Goal: Task Accomplishment & Management: Complete application form

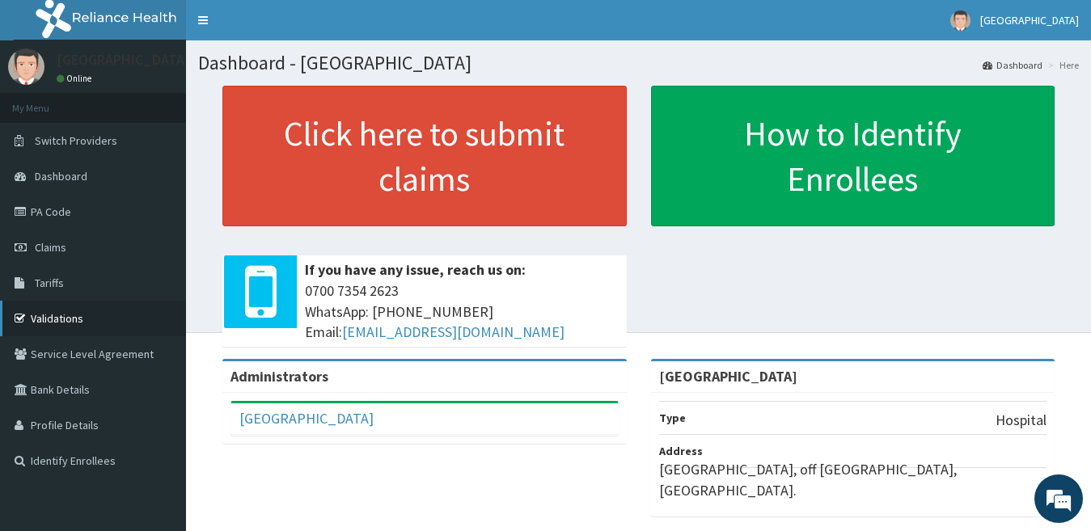
click at [69, 322] on link "Validations" at bounding box center [93, 319] width 186 height 36
click at [53, 213] on link "PA Code" at bounding box center [93, 212] width 186 height 36
click at [94, 246] on link "Claims" at bounding box center [93, 248] width 186 height 36
click at [80, 218] on link "PA Code" at bounding box center [93, 212] width 186 height 36
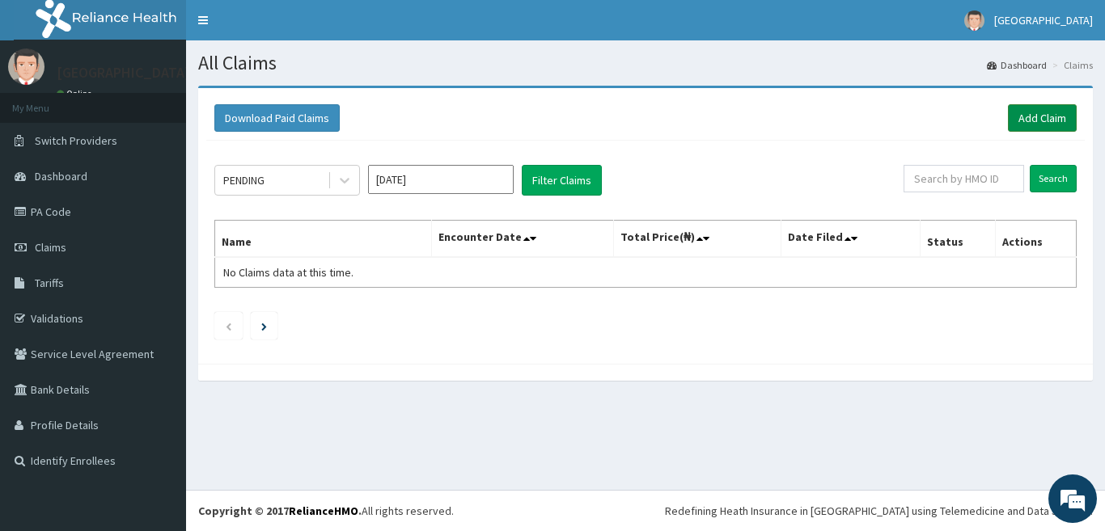
click at [1034, 116] on link "Add Claim" at bounding box center [1042, 117] width 69 height 27
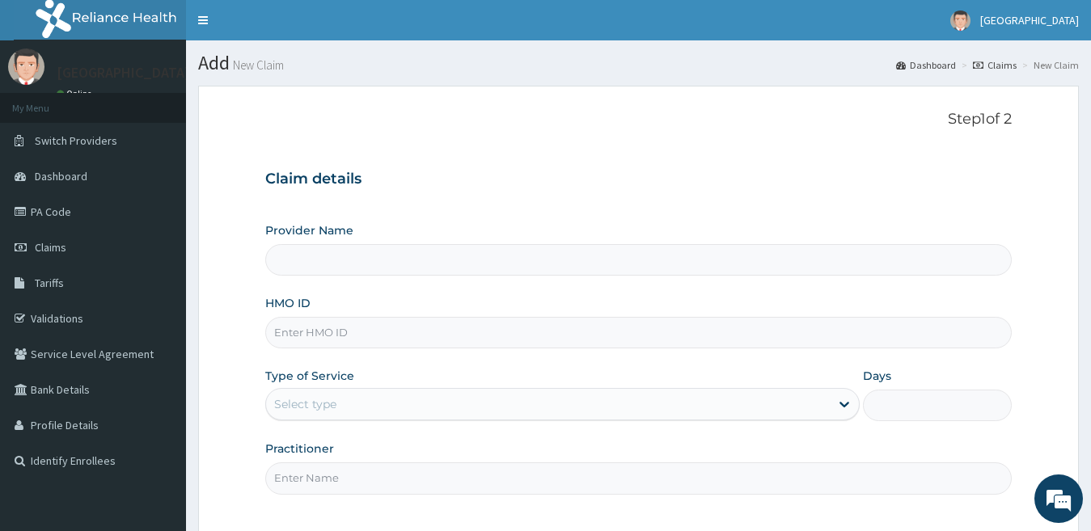
type input "[GEOGRAPHIC_DATA]"
click at [383, 327] on input "HMO ID" at bounding box center [638, 333] width 747 height 32
paste input "NTT/10012/C"
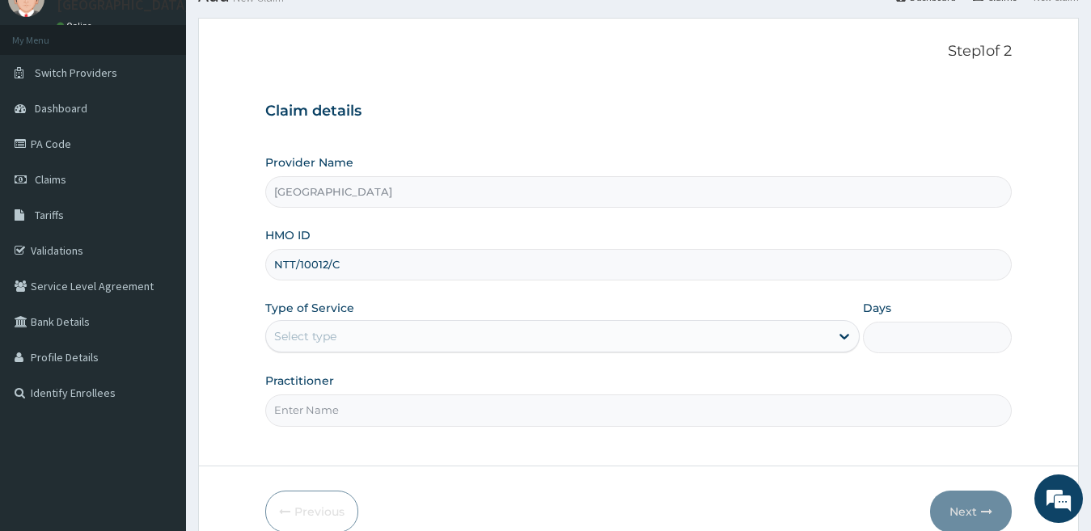
scroll to position [148, 0]
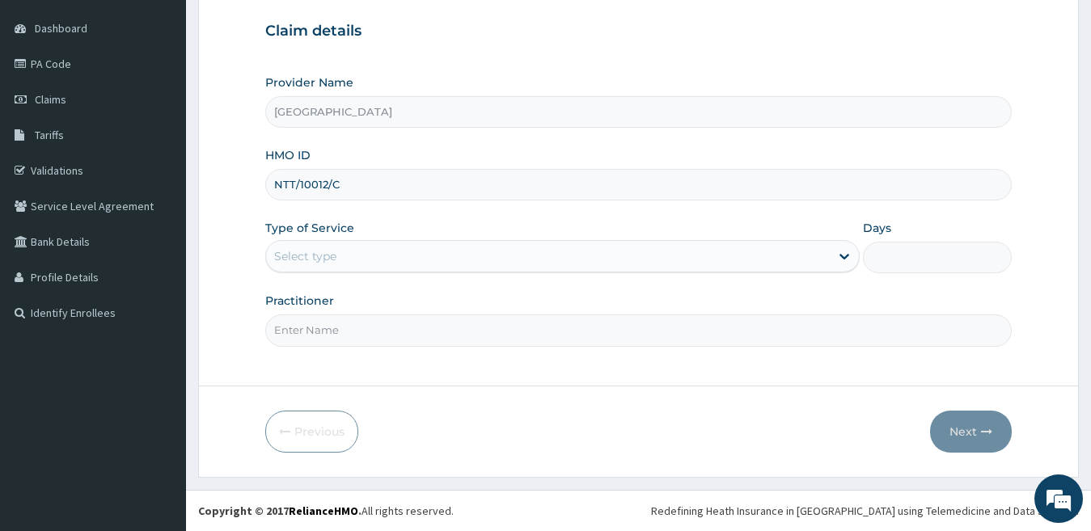
type input "NTT/10012/C"
click at [356, 254] on div "Select type" at bounding box center [548, 256] width 564 height 26
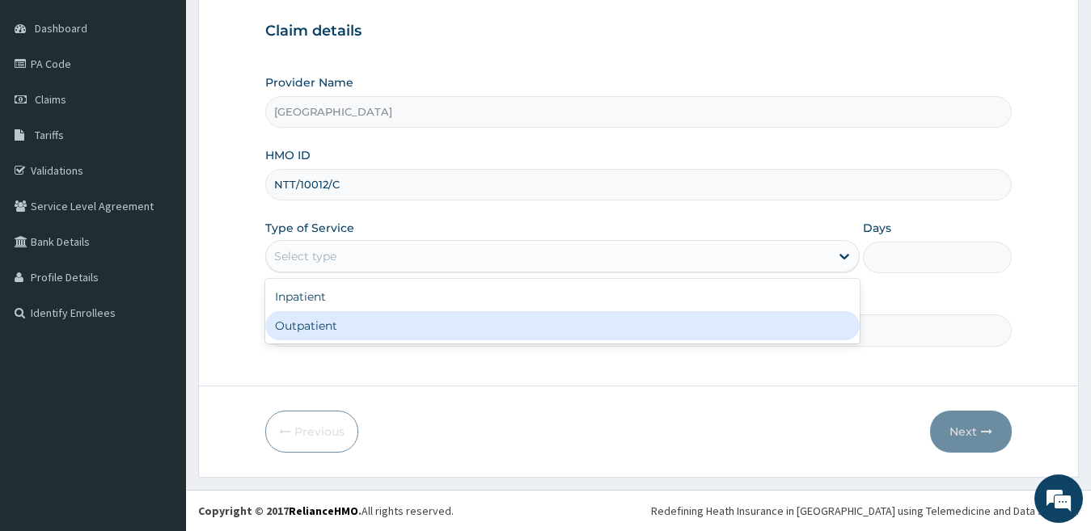
click at [337, 323] on div "Outpatient" at bounding box center [562, 325] width 595 height 29
type input "1"
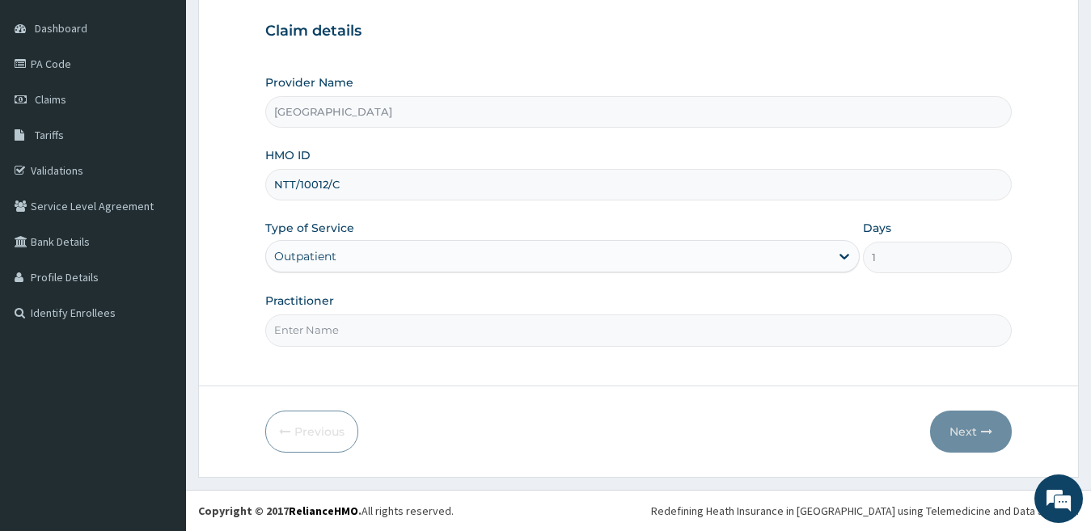
click at [345, 333] on input "Practitioner" at bounding box center [638, 331] width 747 height 32
type input "d"
type input "[PERSON_NAME]"
click at [949, 429] on button "Next" at bounding box center [971, 432] width 82 height 42
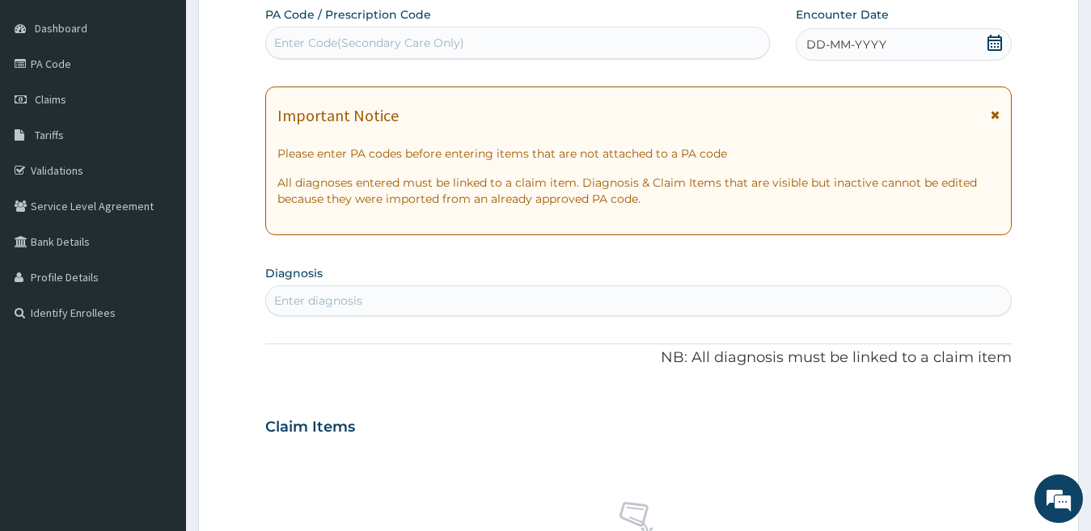
click at [463, 38] on div "Enter Code(Secondary Care Only)" at bounding box center [517, 43] width 503 height 26
paste input "PA/5DDF90"
type input "PA/5DDF90"
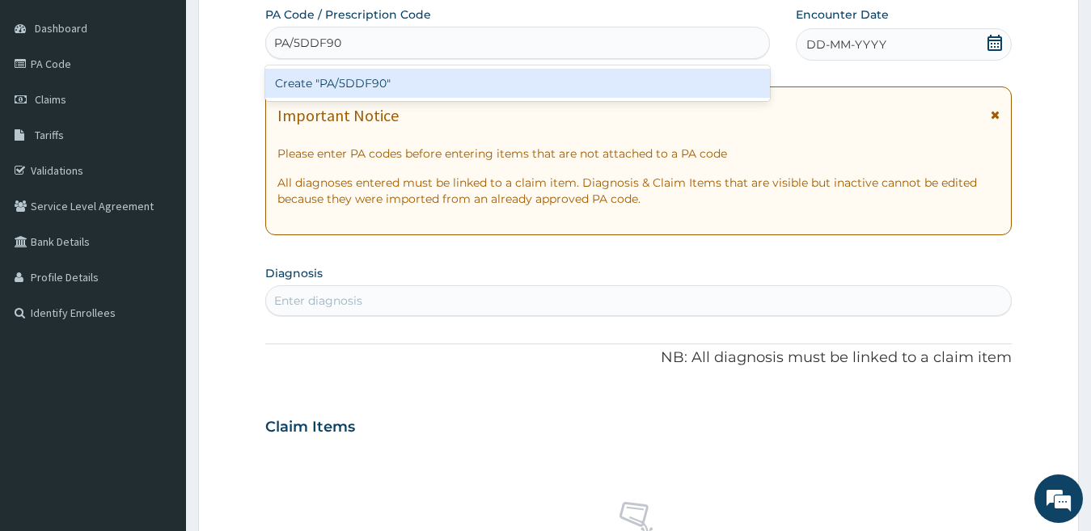
click at [443, 76] on div "Create "PA/5DDF90"" at bounding box center [517, 83] width 505 height 29
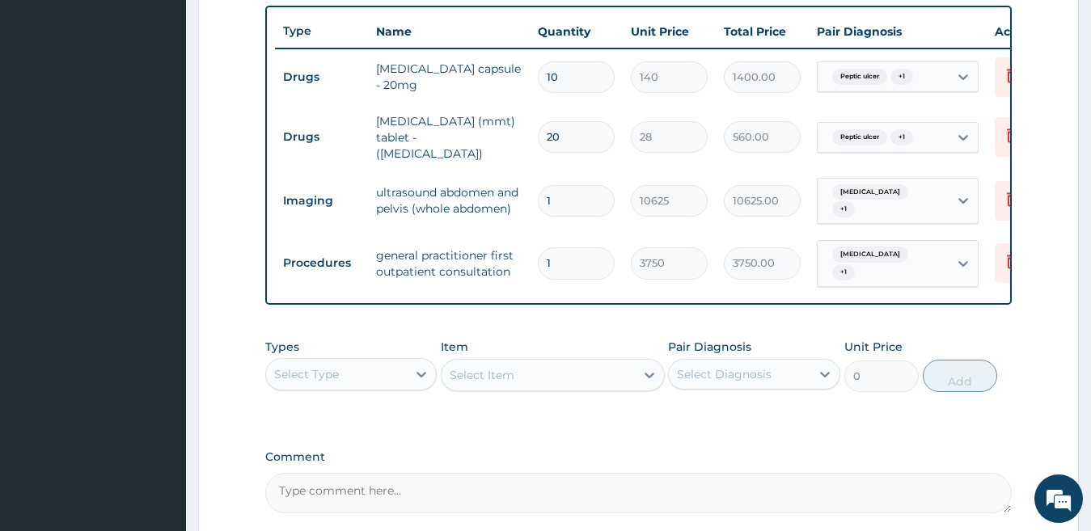
scroll to position [739, 0]
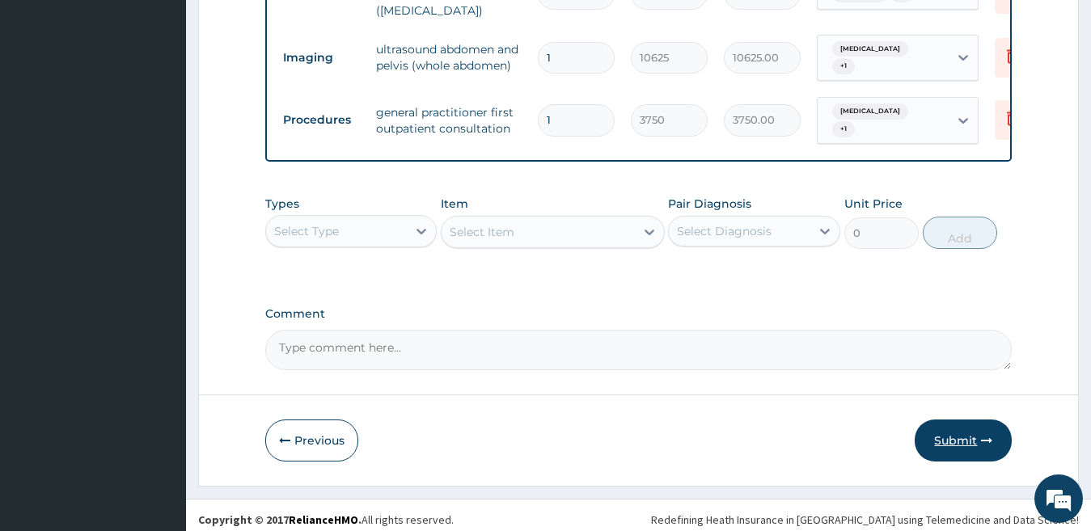
click at [968, 432] on button "Submit" at bounding box center [963, 441] width 97 height 42
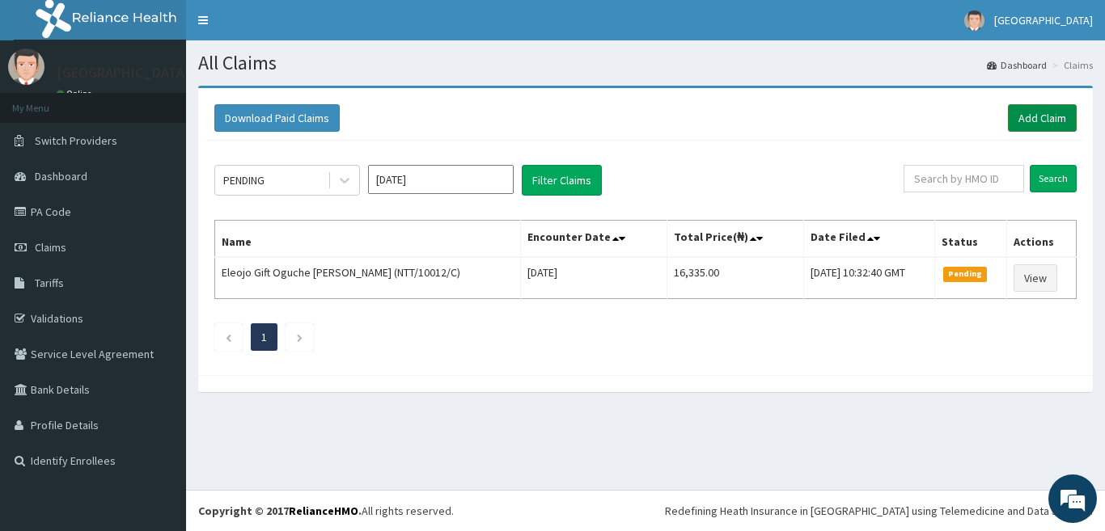
click at [1030, 117] on link "Add Claim" at bounding box center [1042, 117] width 69 height 27
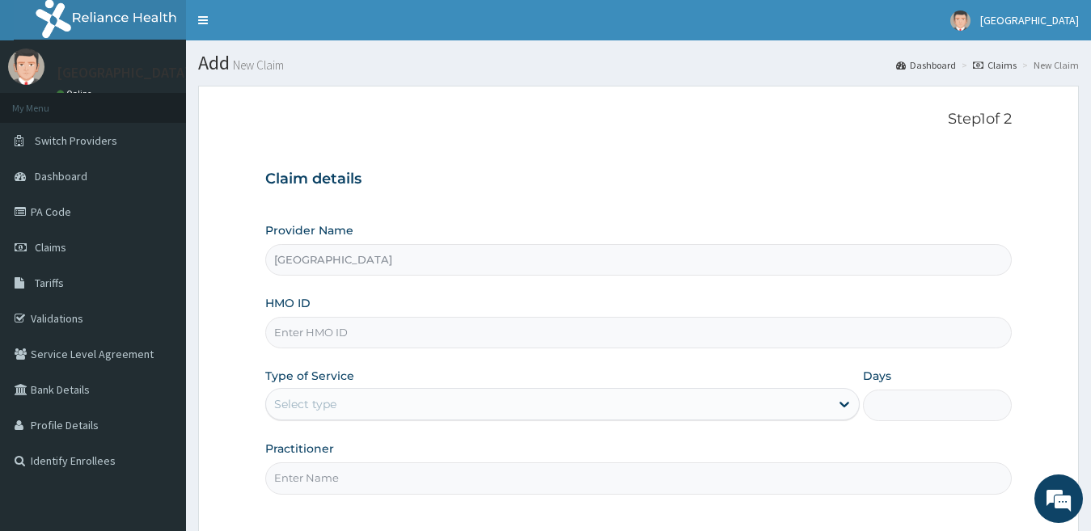
click at [353, 340] on input "HMO ID" at bounding box center [638, 333] width 747 height 32
paste input "HOG/10011/C"
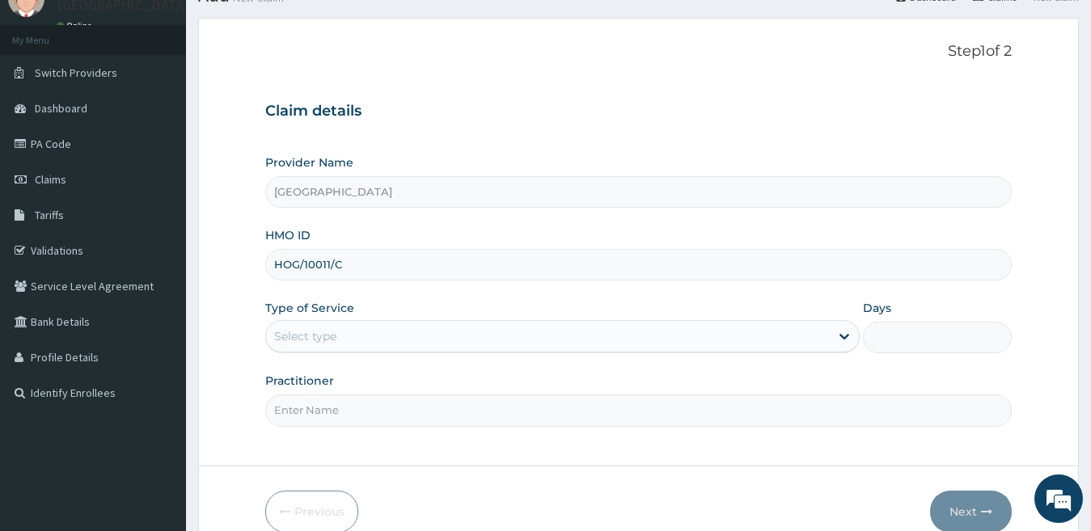
scroll to position [148, 0]
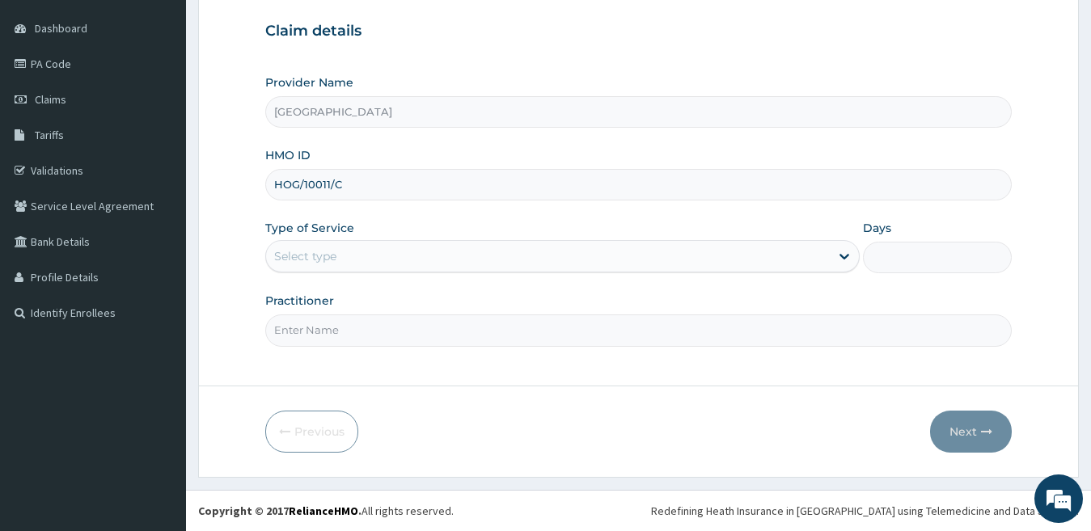
type input "HOG/10011/C"
click at [471, 258] on div "Select type" at bounding box center [548, 256] width 564 height 26
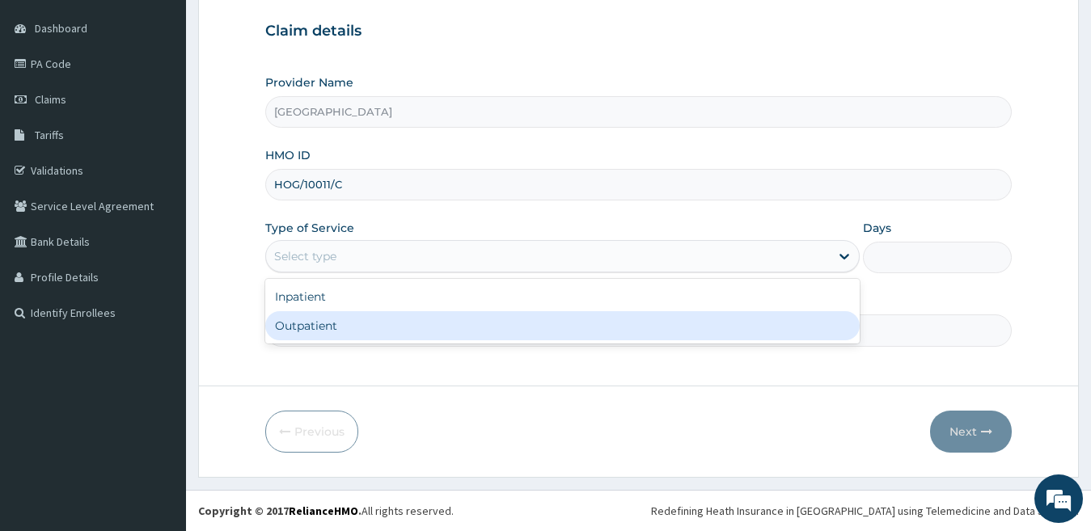
click at [427, 327] on div "Outpatient" at bounding box center [562, 325] width 595 height 29
type input "1"
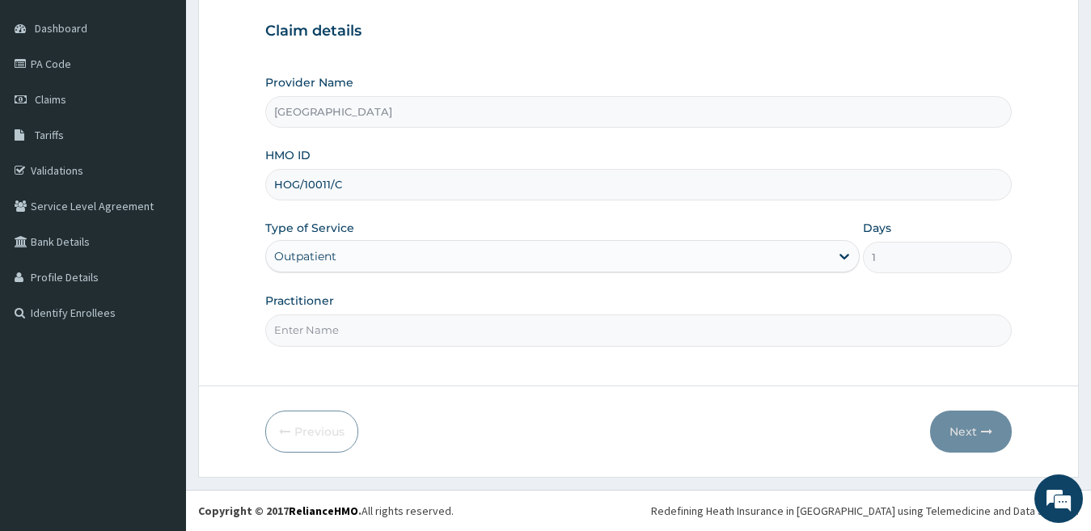
click at [427, 334] on input "Practitioner" at bounding box center [638, 331] width 747 height 32
type input "DR KENNEDY"
click at [955, 432] on button "Next" at bounding box center [971, 432] width 82 height 42
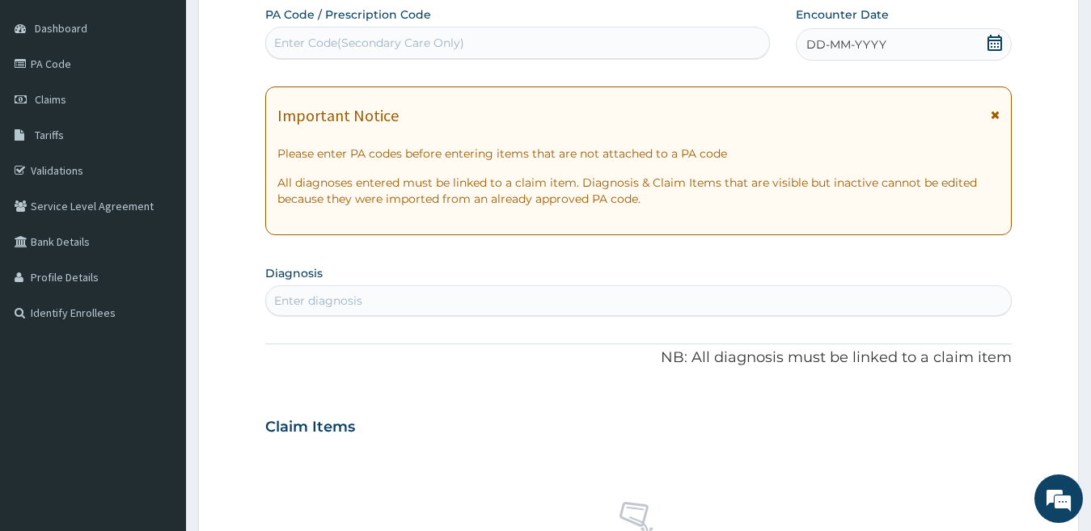
drag, startPoint x: 639, startPoint y: 46, endPoint x: 615, endPoint y: 21, distance: 34.3
click at [636, 45] on div "Enter Code(Secondary Care Only)" at bounding box center [517, 43] width 503 height 26
paste input "PA/58706E"
type input "PA/58706E"
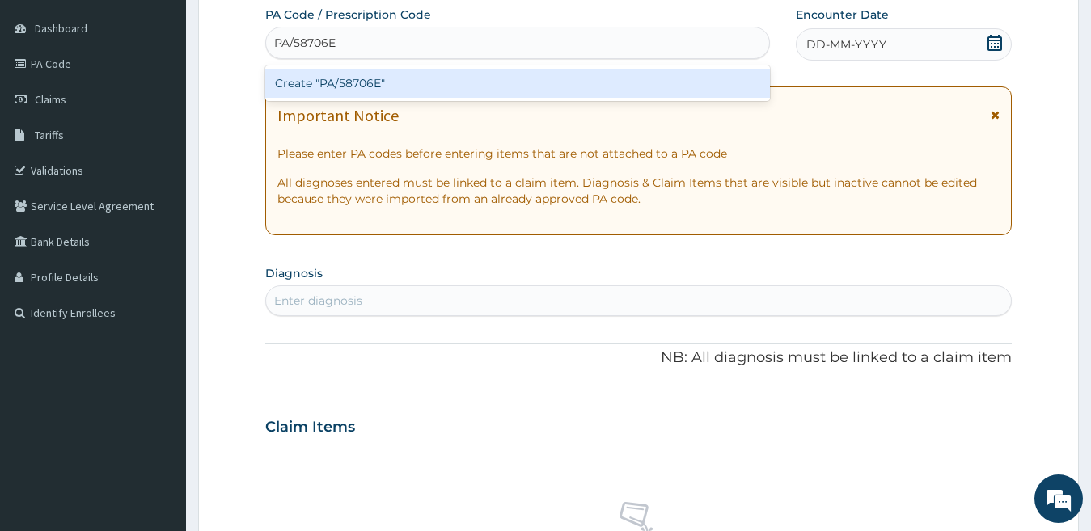
click at [412, 88] on div "Create "PA/58706E"" at bounding box center [517, 83] width 505 height 29
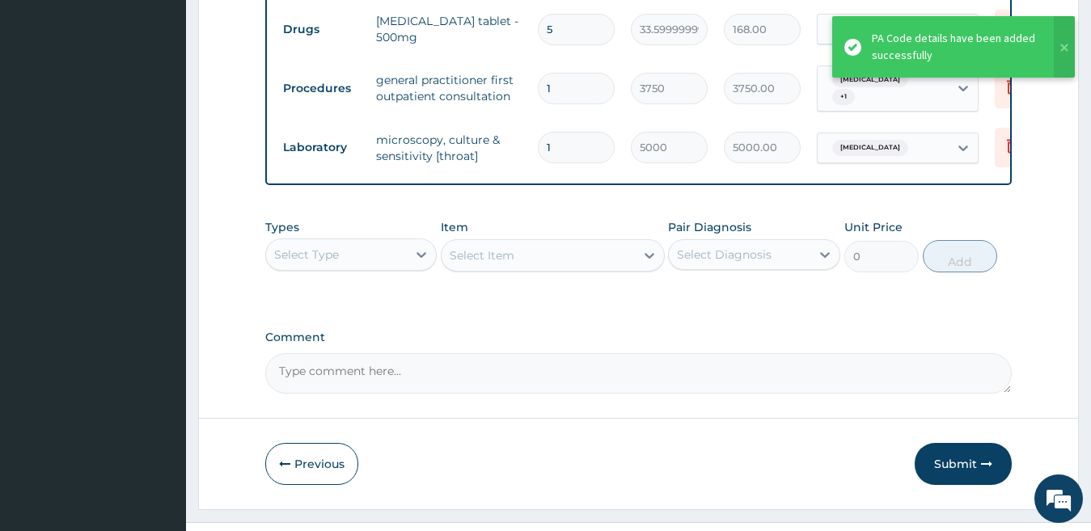
scroll to position [915, 0]
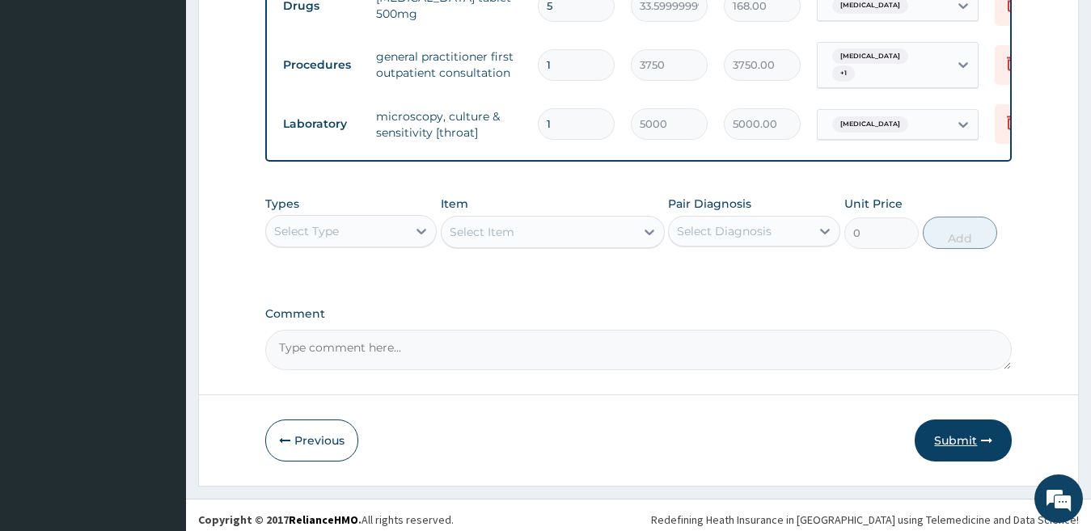
click at [959, 428] on button "Submit" at bounding box center [963, 441] width 97 height 42
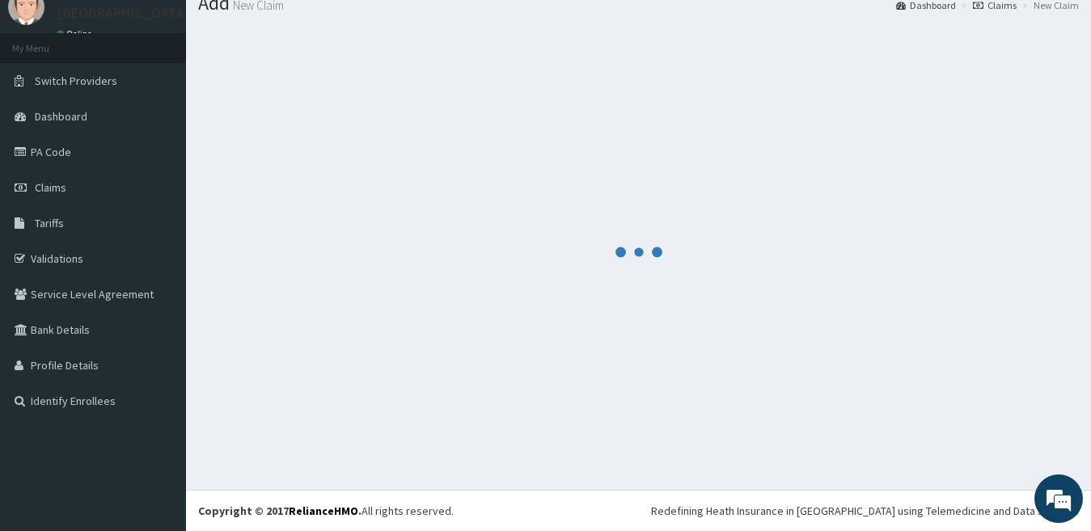
scroll to position [60, 0]
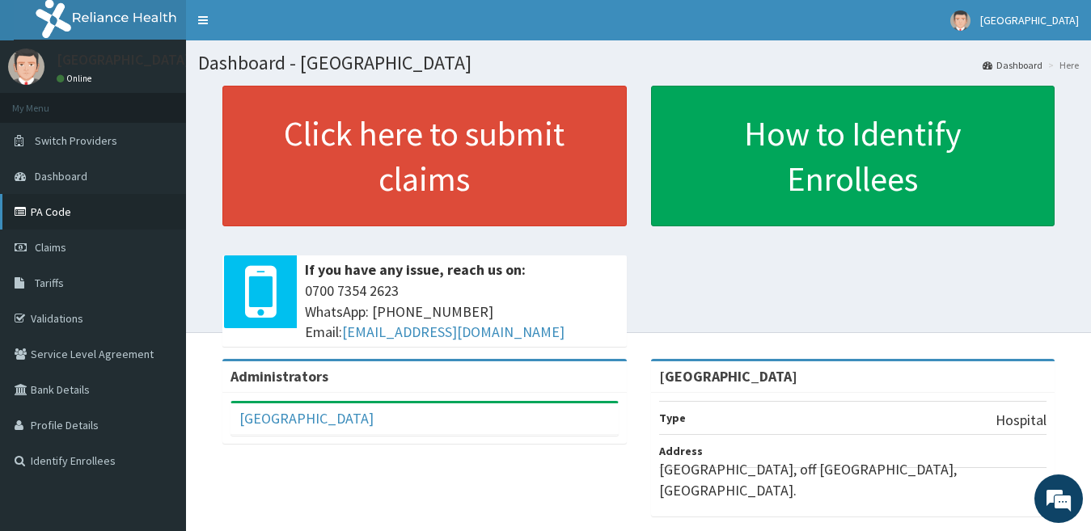
click at [119, 208] on link "PA Code" at bounding box center [93, 212] width 186 height 36
